Goal: Check status: Check status

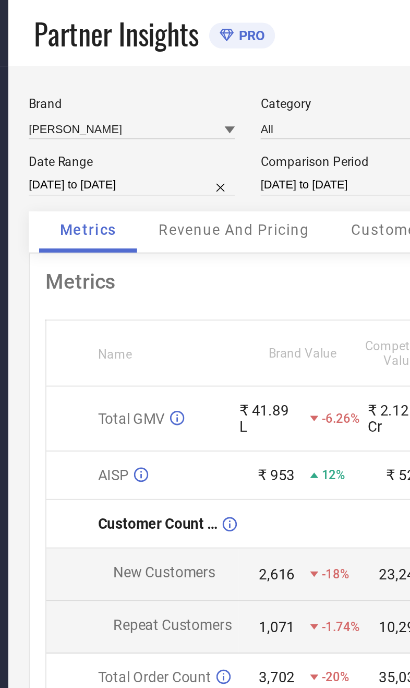
select select "7"
select select "2025"
select select "8"
select select "2025"
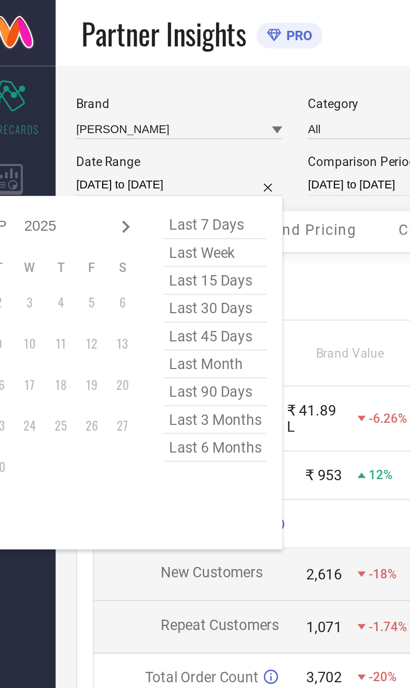
click at [116, 320] on span "Repeat Customers" at bounding box center [130, 316] width 60 height 8
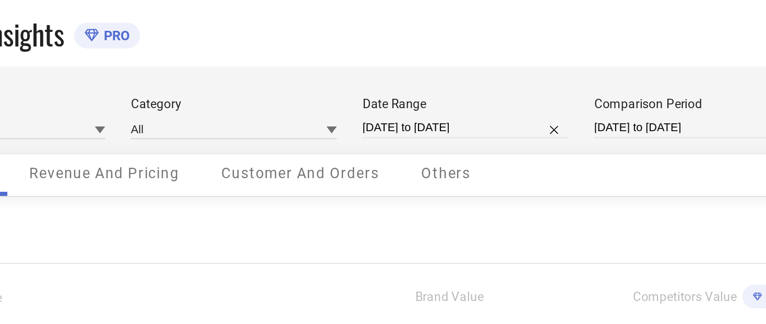
click at [80, 126] on div "Metrics Name Brand Value Competitors Value PRO Total GMV ₹ 41.89 L -6.26% ₹ 2.1…" at bounding box center [406, 259] width 693 height 319
select select "7"
select select "2025"
select select "8"
select select "2025"
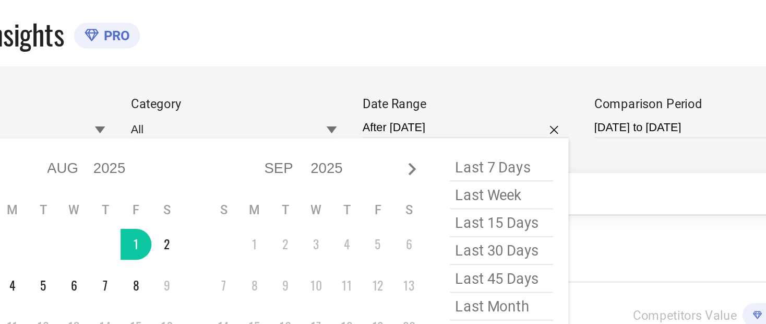
type input "[DATE] to [DATE]"
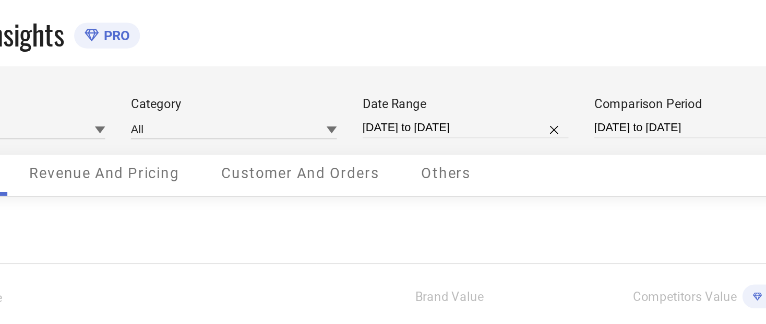
select select "7"
select select "2024"
select select "8"
select select "2024"
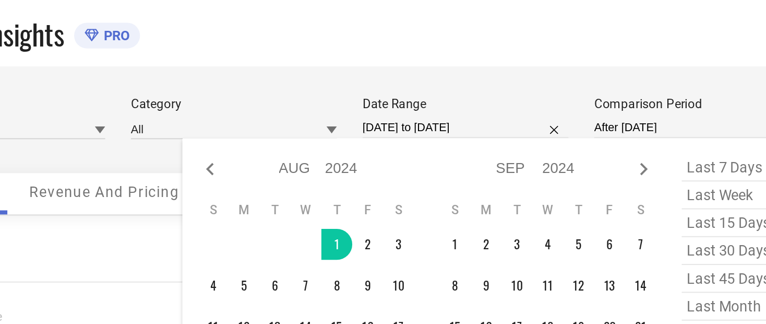
type input "[DATE] to [DATE]"
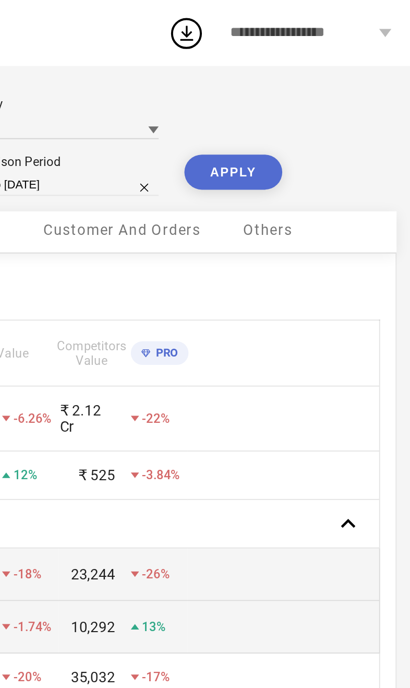
click at [292, 94] on button "APPLY" at bounding box center [317, 87] width 50 height 18
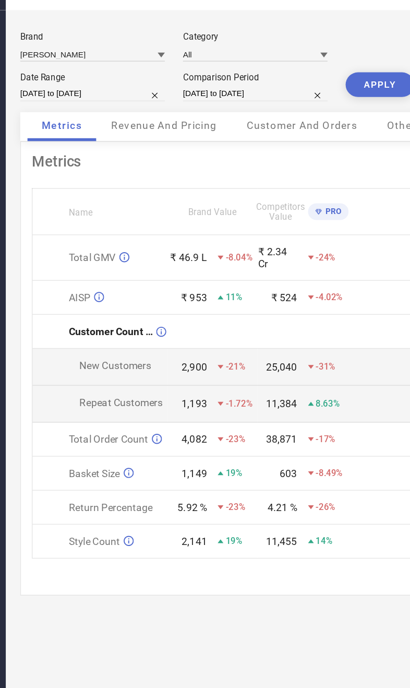
click at [147, 112] on span "Revenue And Pricing" at bounding box center [161, 116] width 76 height 8
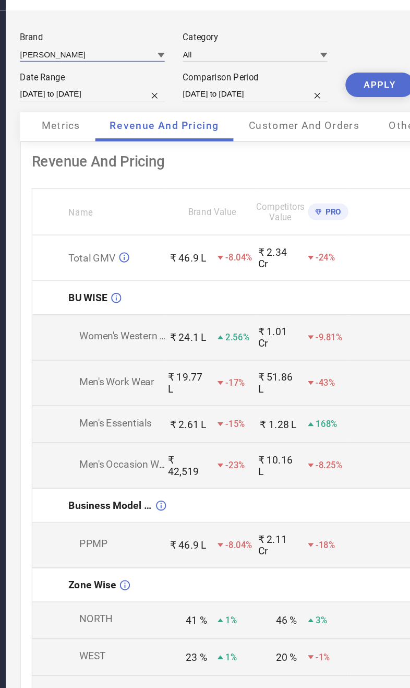
click at [75, 59] on input at bounding box center [109, 64] width 104 height 11
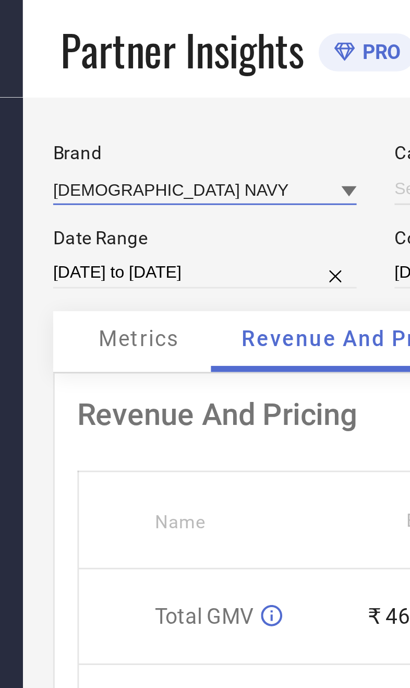
type input "All"
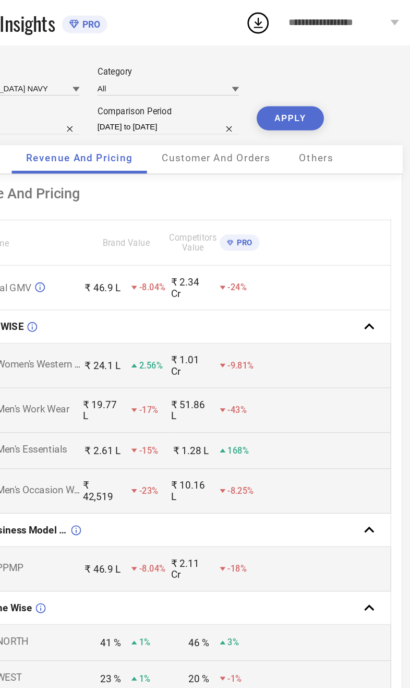
click at [292, 93] on button "APPLY" at bounding box center [317, 87] width 50 height 18
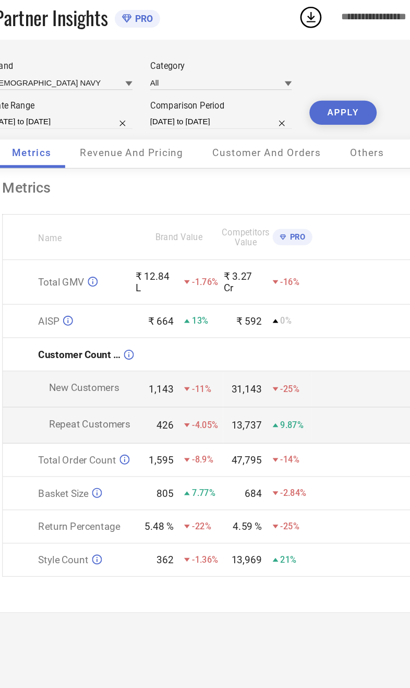
click at [116, 124] on div "Revenue And Pricing" at bounding box center [161, 117] width 97 height 21
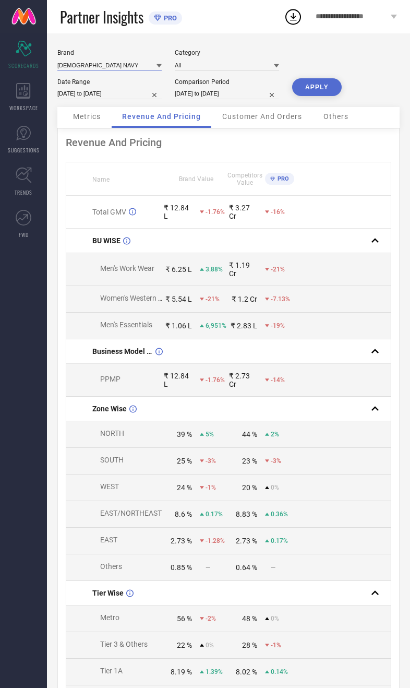
click at [104, 67] on input at bounding box center [109, 64] width 104 height 11
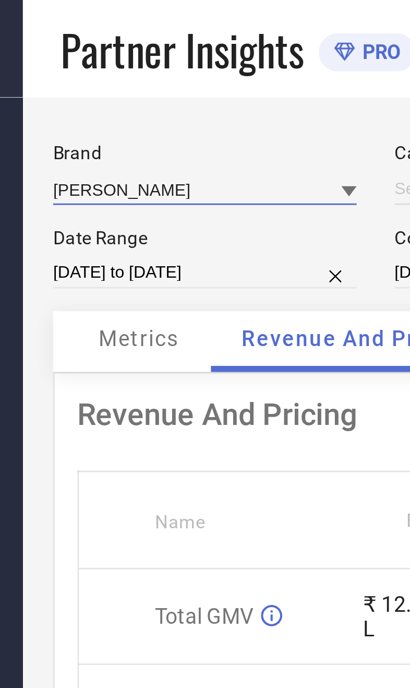
type input "All"
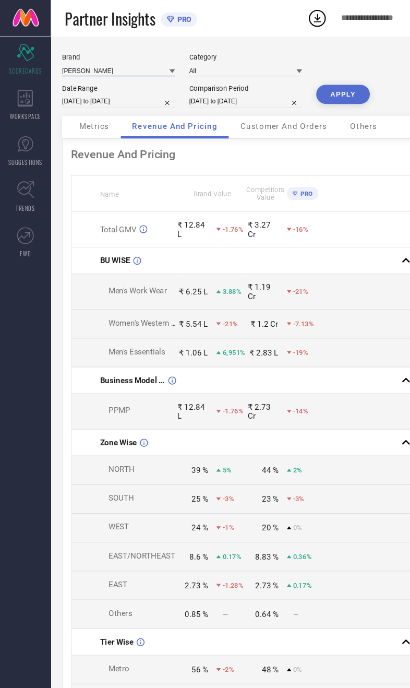
click at [318, 96] on button "APPLY" at bounding box center [317, 87] width 50 height 18
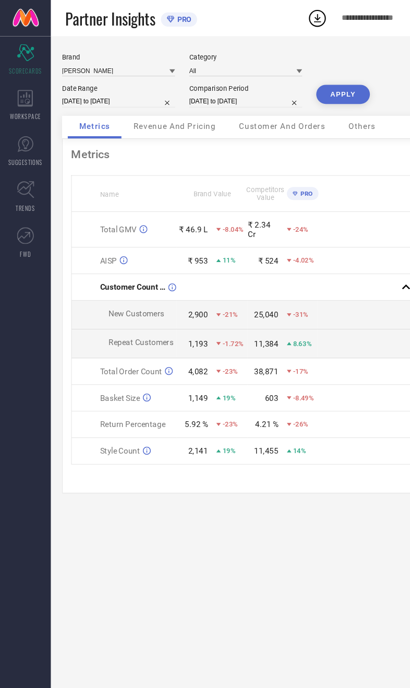
click at [180, 121] on span "Revenue And Pricing" at bounding box center [161, 116] width 76 height 8
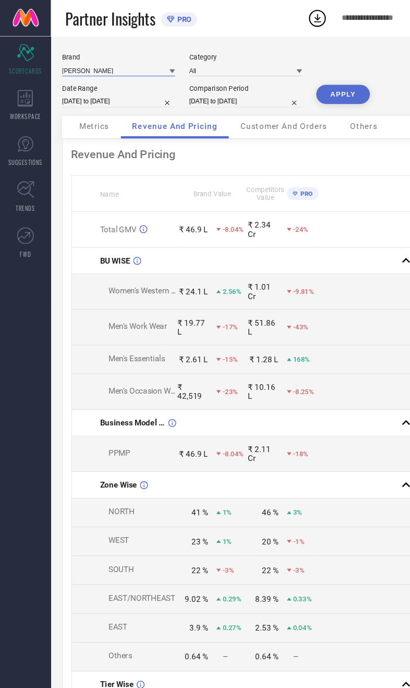
click at [120, 68] on input at bounding box center [109, 64] width 104 height 11
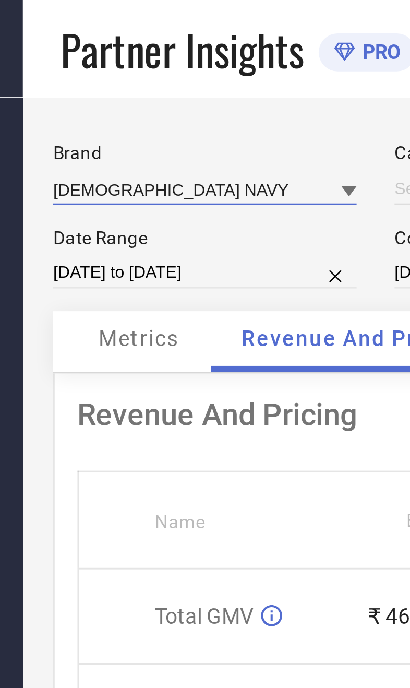
type input "All"
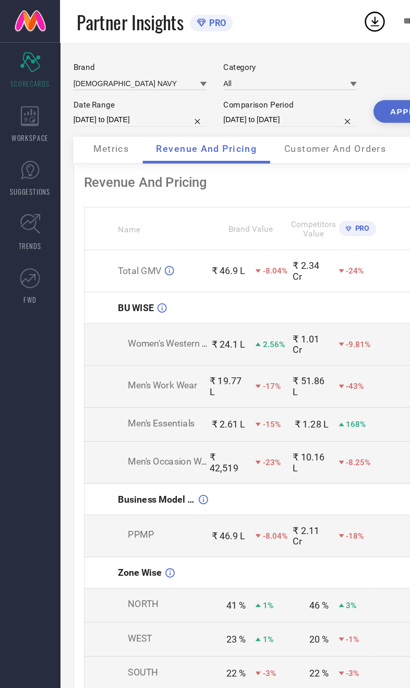
click at [308, 91] on button "APPLY" at bounding box center [317, 87] width 50 height 18
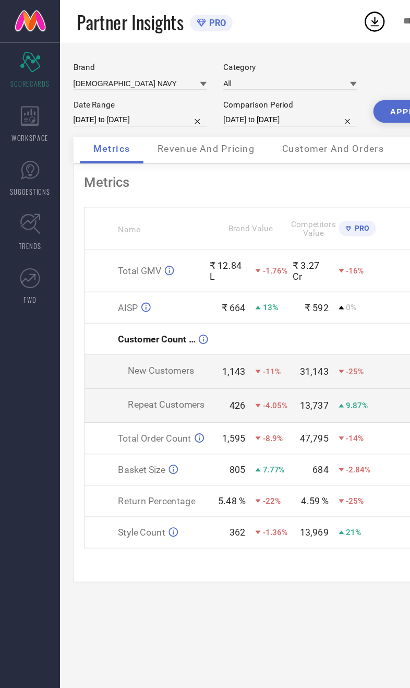
click at [170, 128] on div "Revenue And Pricing" at bounding box center [161, 117] width 97 height 21
